Goal: Transaction & Acquisition: Purchase product/service

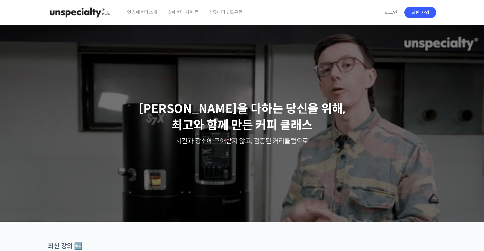
click at [188, 13] on span "스페셜티 커피 몰" at bounding box center [182, 12] width 31 height 25
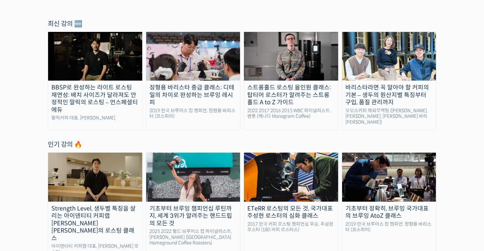
scroll to position [219, 0]
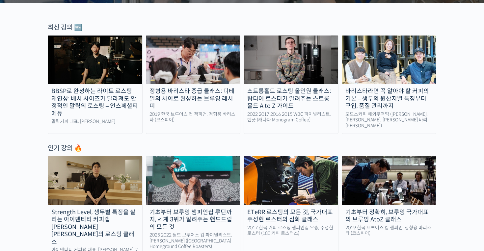
click at [408, 195] on img at bounding box center [389, 180] width 94 height 49
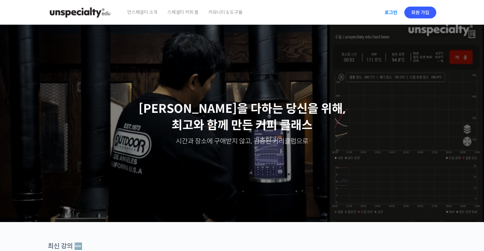
click at [393, 14] on link "로그인" at bounding box center [390, 12] width 21 height 15
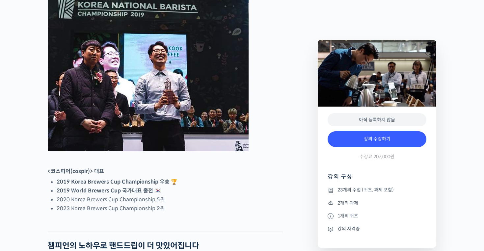
scroll to position [294, 0]
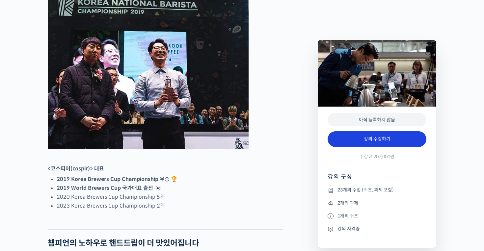
click at [377, 137] on link "강의 수강하기" at bounding box center [376, 139] width 99 height 16
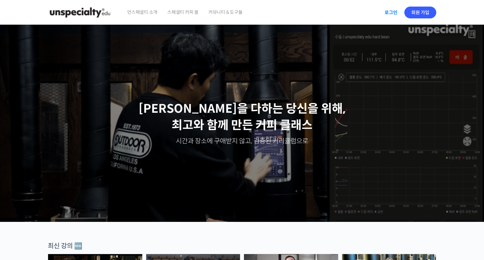
click at [394, 13] on link "로그인" at bounding box center [390, 12] width 21 height 15
